Goal: Communication & Community: Answer question/provide support

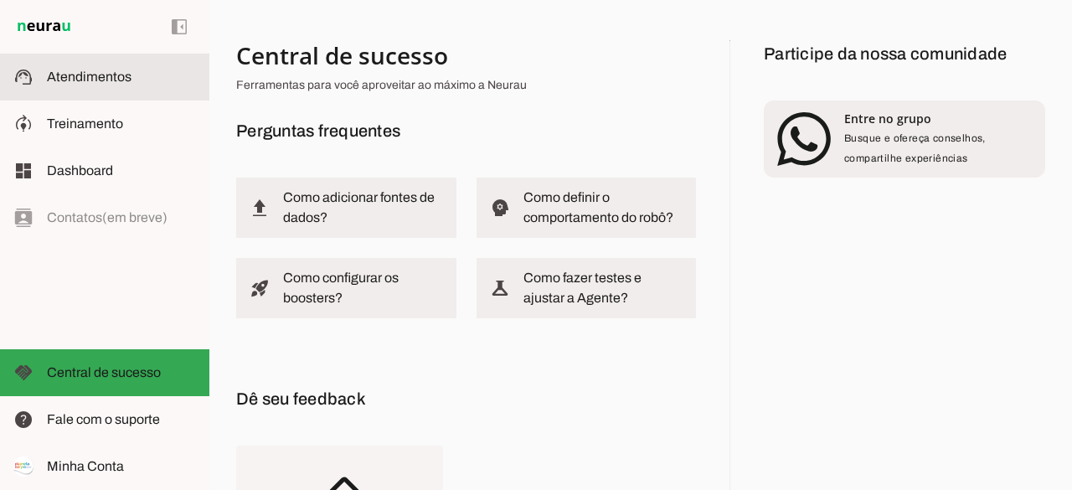
click at [101, 75] on span "Atendimentos" at bounding box center [89, 77] width 85 height 14
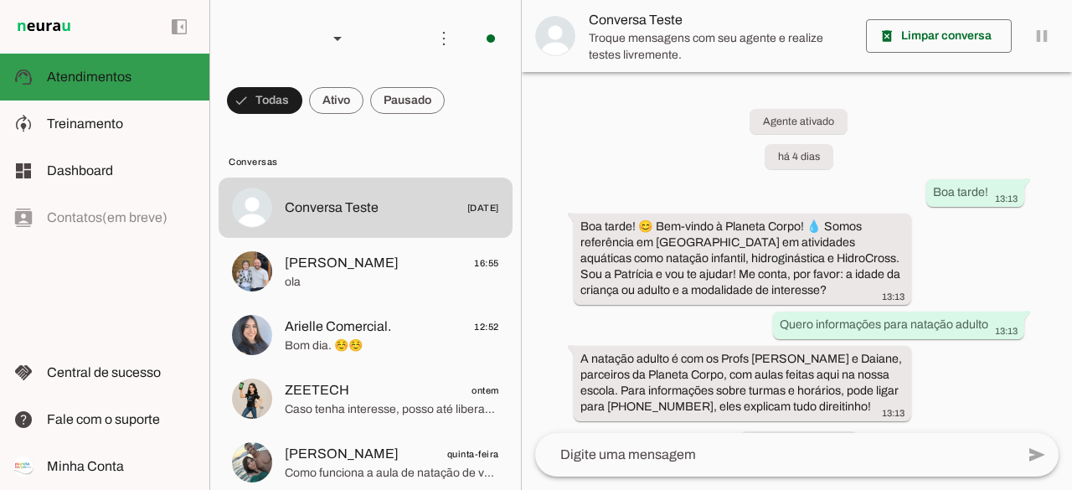
scroll to position [124, 0]
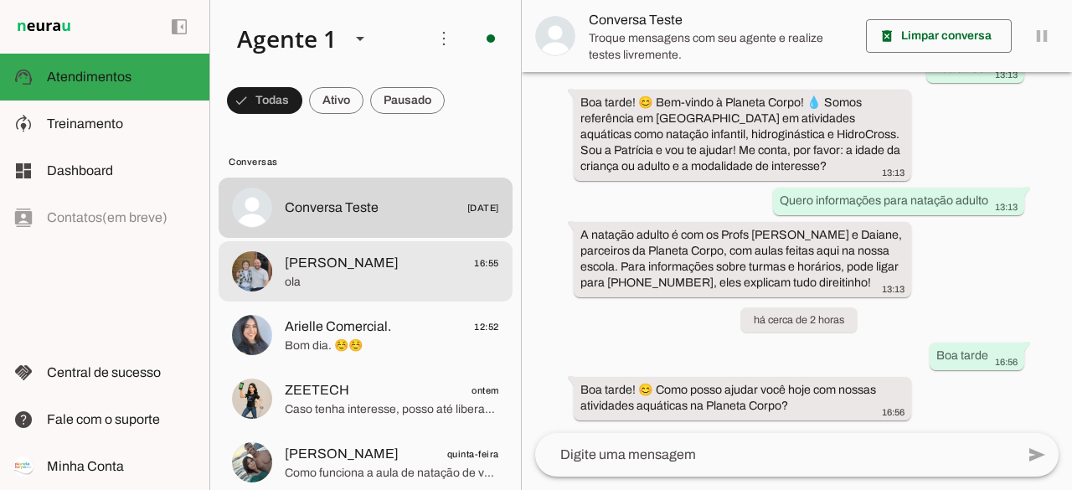
click at [357, 277] on span "ola" at bounding box center [392, 282] width 214 height 17
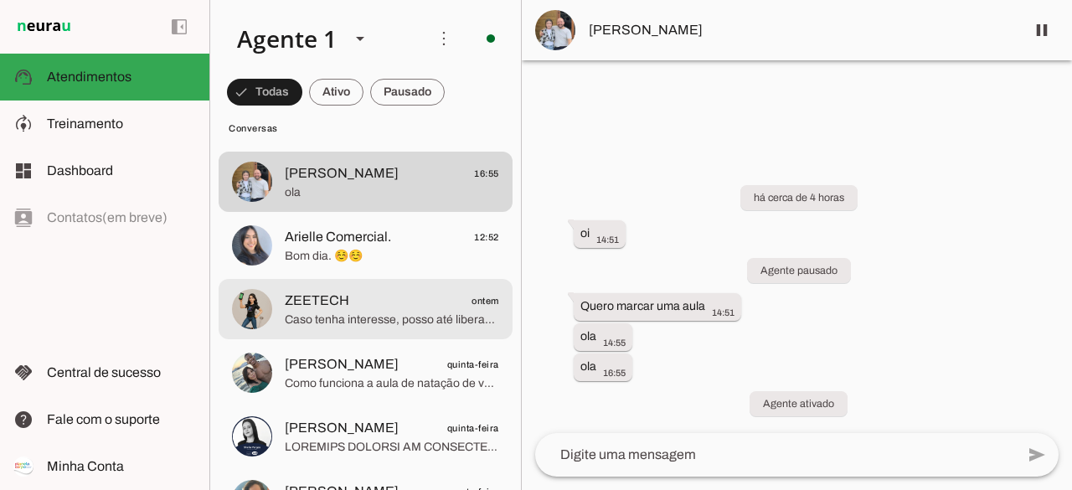
scroll to position [111, 0]
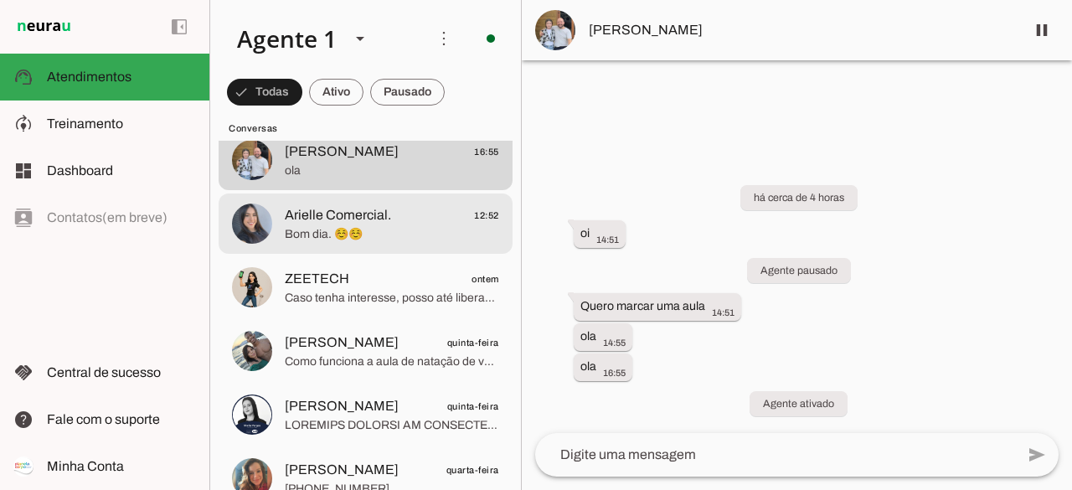
click at [410, 230] on span "Bom dia. ☺️☺️" at bounding box center [392, 234] width 214 height 17
